Goal: Task Accomplishment & Management: Manage account settings

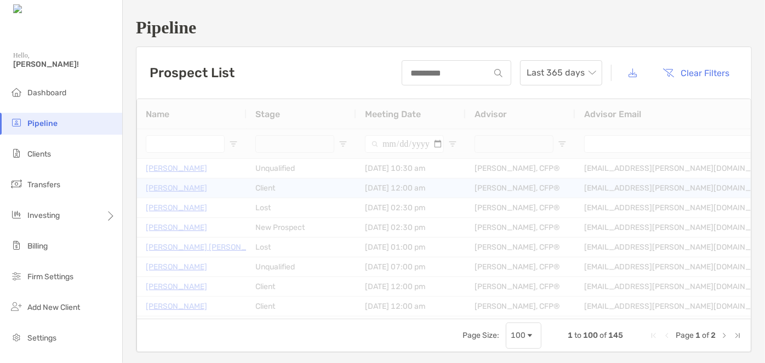
type input "*"
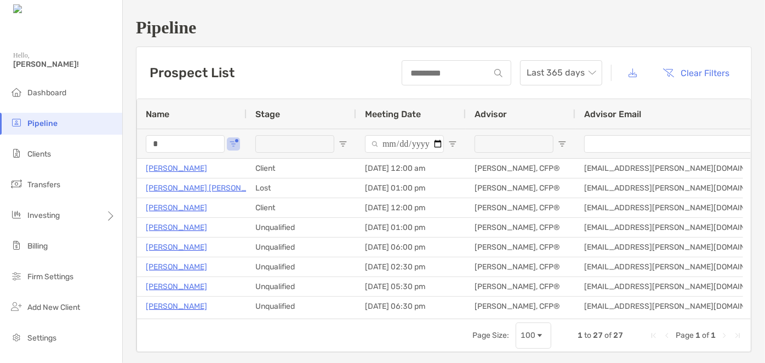
click at [209, 143] on input "*" at bounding box center [185, 144] width 79 height 18
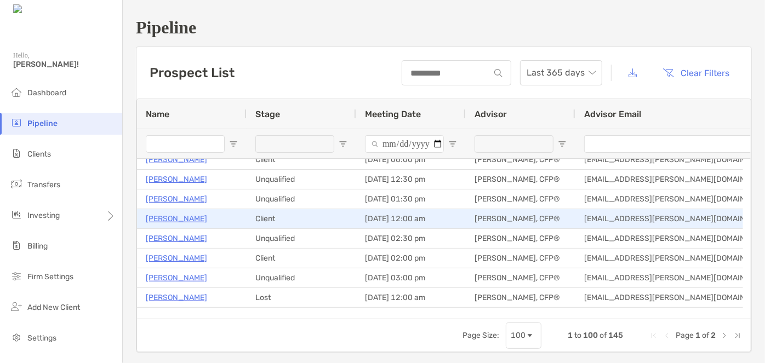
click at [204, 216] on p "Andres Carrasquillo" at bounding box center [176, 219] width 61 height 14
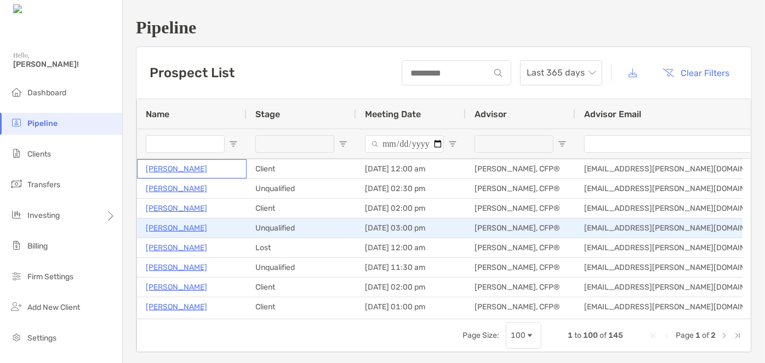
scroll to position [996, 0]
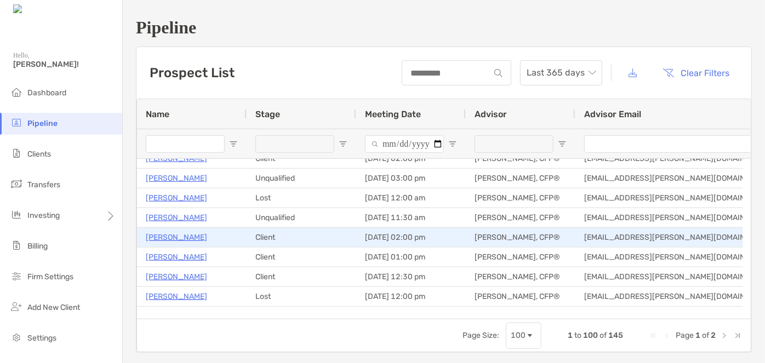
click at [180, 233] on p "[PERSON_NAME]" at bounding box center [176, 238] width 61 height 14
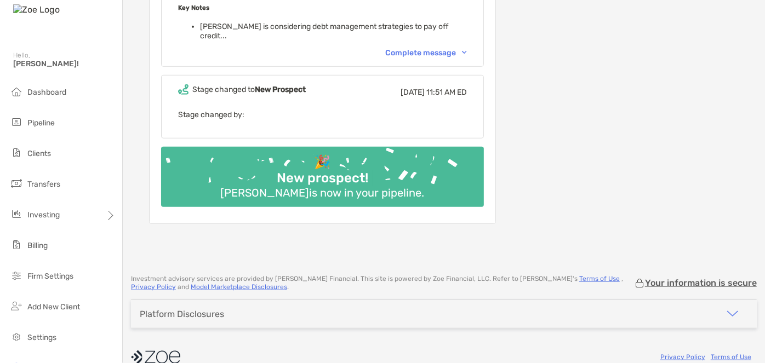
scroll to position [299, 0]
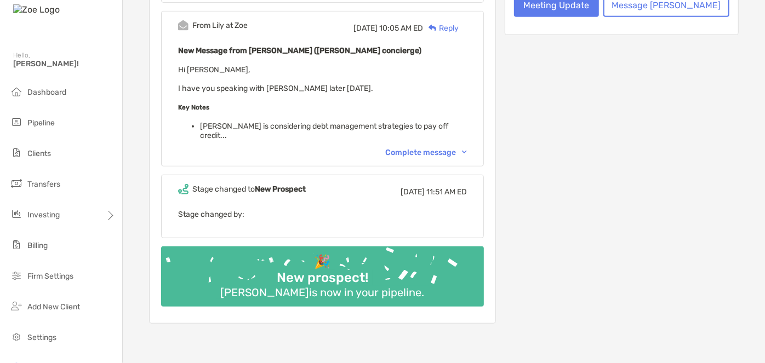
click at [433, 148] on div "Complete message" at bounding box center [426, 152] width 82 height 9
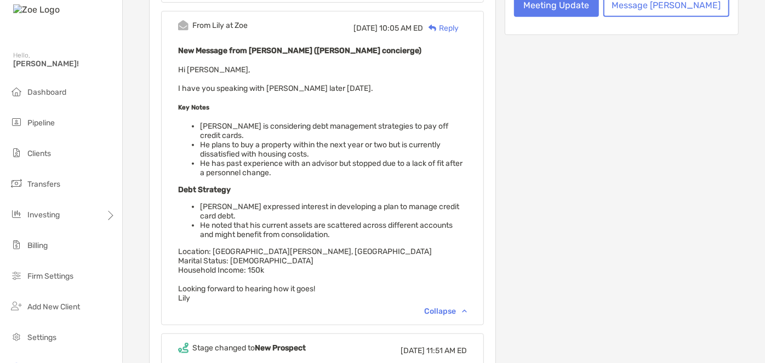
scroll to position [0, 0]
